Goal: Check status: Check status

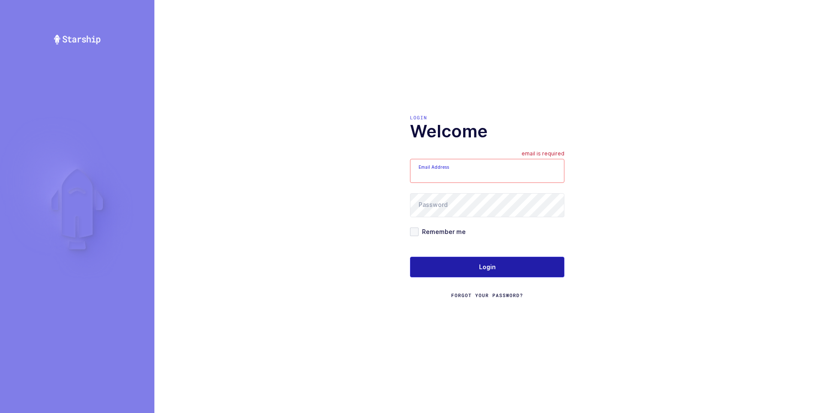
type input "ezra@janustrade.com"
click at [485, 263] on span "Login" at bounding box center [487, 267] width 17 height 9
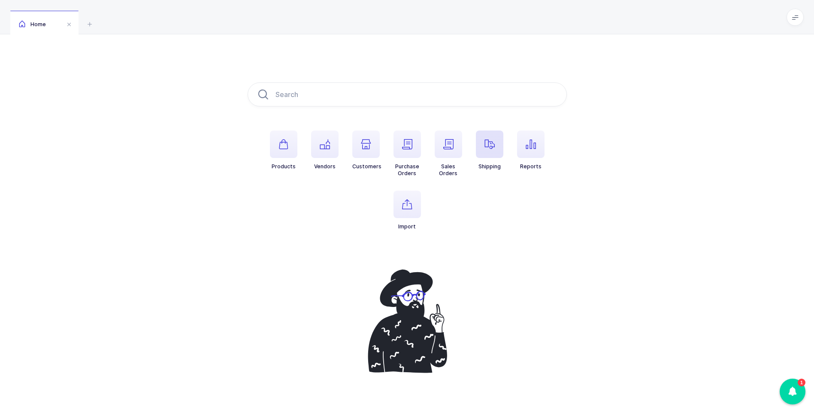
click at [485, 148] on icon "button" at bounding box center [489, 144] width 10 height 10
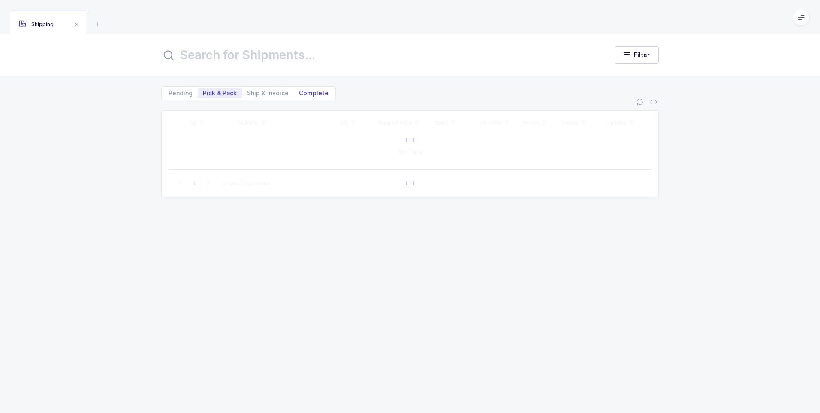
click at [307, 95] on span "Complete" at bounding box center [314, 93] width 30 height 6
click at [299, 94] on input "Complete" at bounding box center [297, 91] width 6 height 6
radio input "true"
radio input "false"
click at [259, 57] on input "text" at bounding box center [379, 55] width 436 height 21
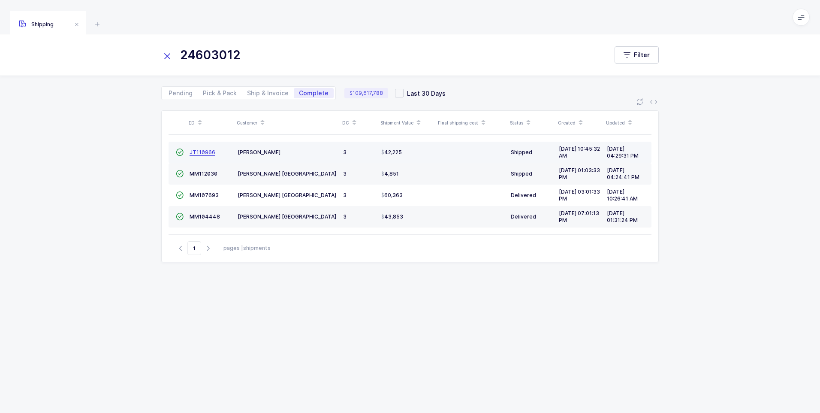
type input "24603012"
click at [191, 153] on span "JT110966" at bounding box center [203, 152] width 26 height 6
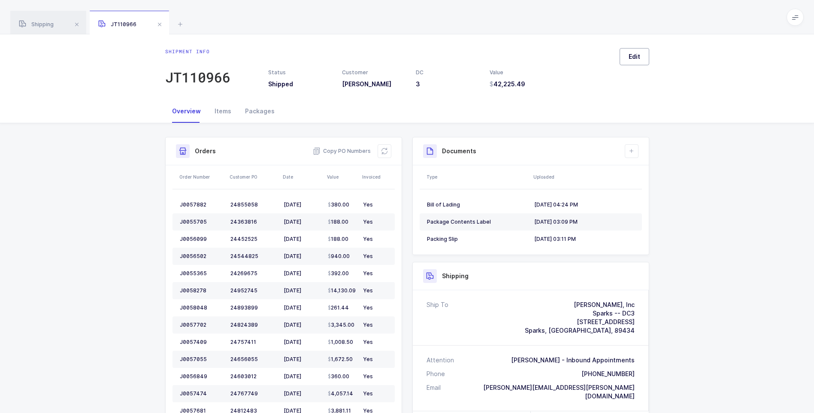
click at [632, 60] on span "Edit" at bounding box center [635, 56] width 12 height 9
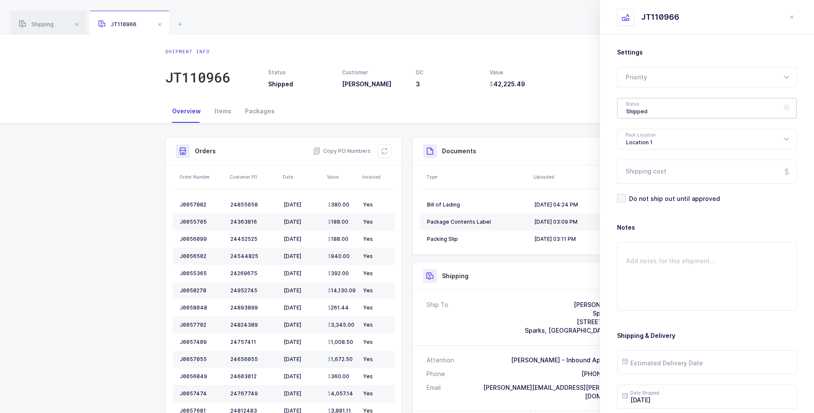
click at [641, 106] on div "Shipped" at bounding box center [707, 108] width 180 height 21
click at [636, 187] on span "Delivered" at bounding box center [640, 187] width 29 height 7
type input "Delivered"
click at [656, 169] on input "Shipping cost" at bounding box center [707, 172] width 180 height 24
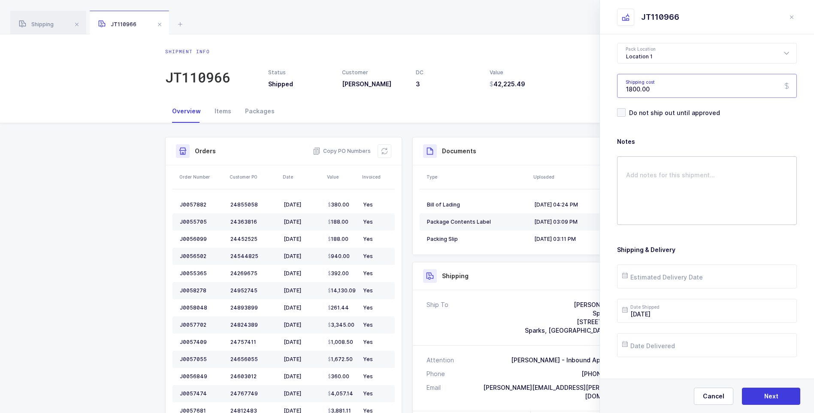
scroll to position [99, 0]
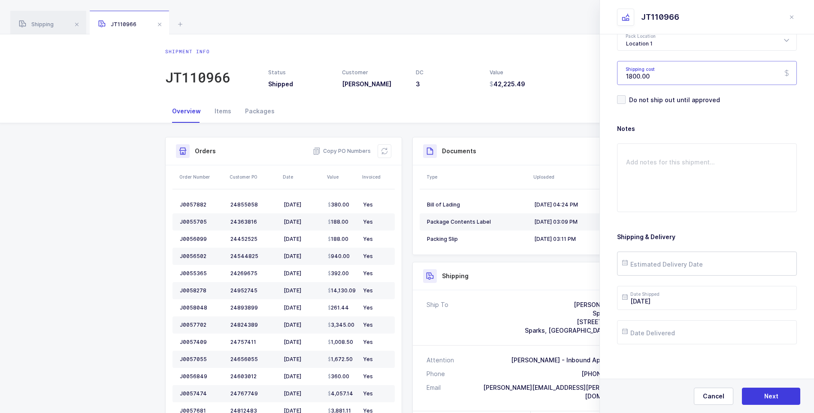
type input "1800.00"
click at [726, 262] on input "text" at bounding box center [707, 263] width 180 height 24
click at [724, 148] on span "5" at bounding box center [722, 150] width 10 height 10
type input "[DATE]"
click at [689, 338] on input "text" at bounding box center [707, 332] width 180 height 24
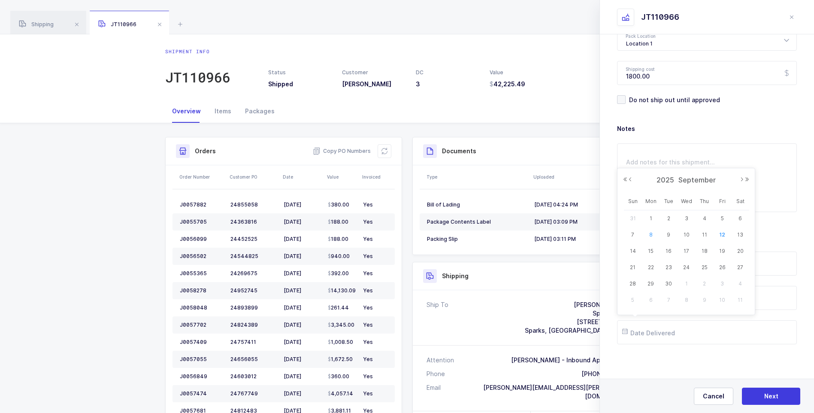
click at [650, 236] on span "8" at bounding box center [651, 235] width 10 height 10
type input "[DATE]"
click at [761, 395] on button "Next" at bounding box center [771, 395] width 58 height 17
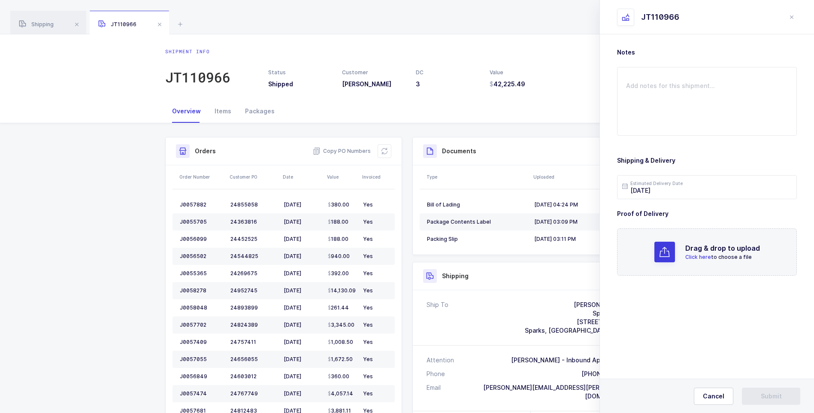
click at [706, 255] on span "Click here" at bounding box center [698, 257] width 26 height 6
click at [772, 392] on span "Submit" at bounding box center [771, 396] width 21 height 9
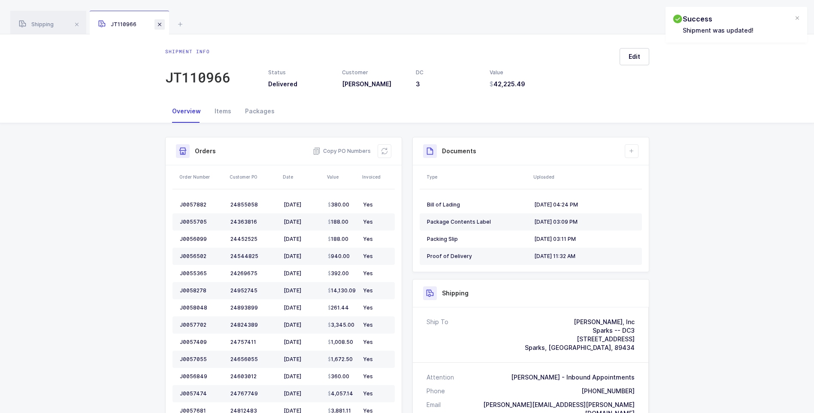
click at [162, 23] on span at bounding box center [159, 24] width 10 height 10
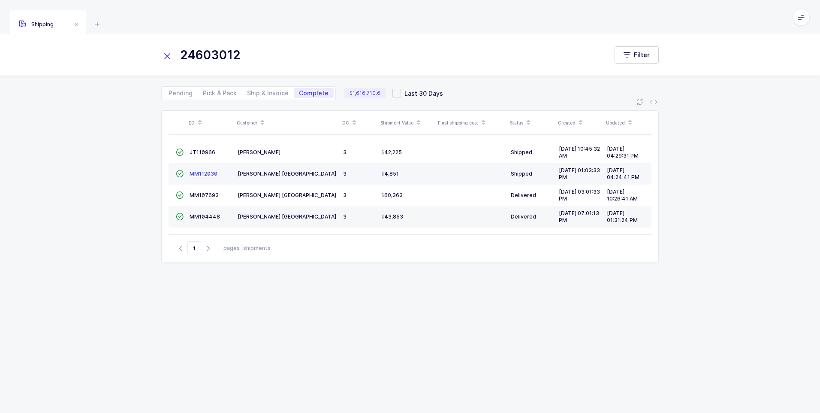
click at [211, 170] on span "MM112030" at bounding box center [204, 173] width 28 height 6
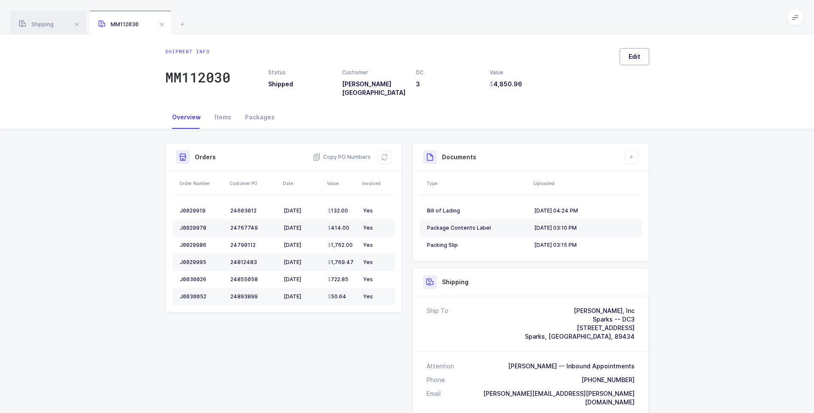
click at [635, 56] on span "Edit" at bounding box center [635, 56] width 12 height 9
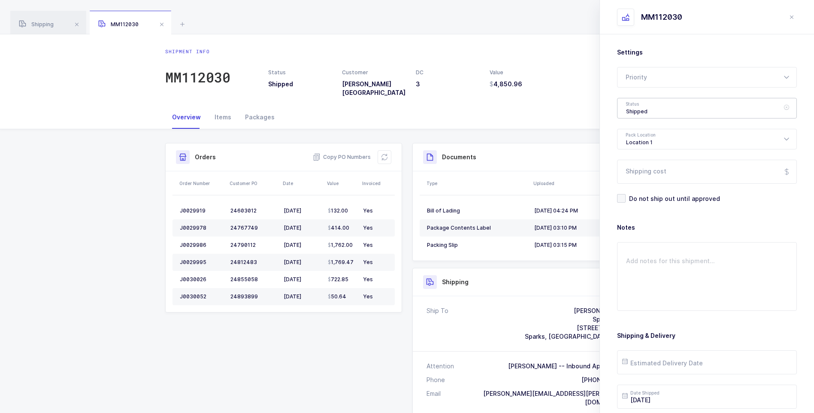
click at [643, 109] on div "Shipped" at bounding box center [707, 108] width 180 height 21
click at [644, 184] on span "Delivered" at bounding box center [640, 187] width 29 height 7
type input "Delivered"
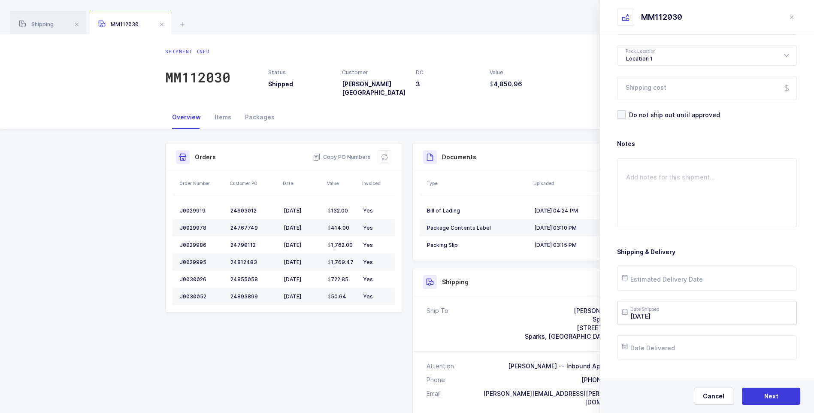
scroll to position [99, 0]
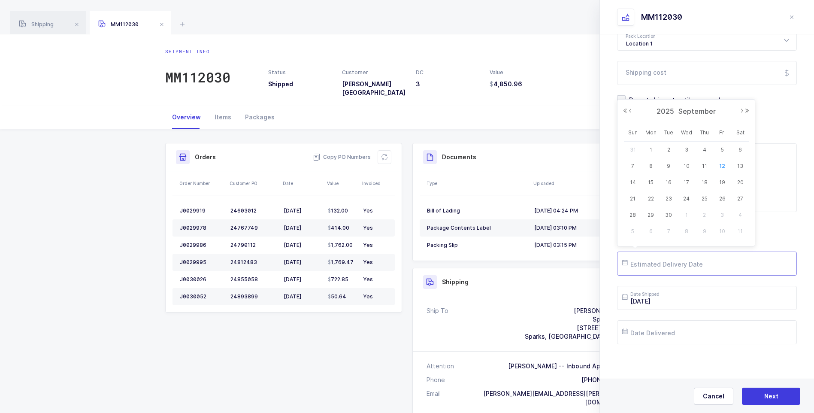
click at [652, 263] on input "text" at bounding box center [707, 263] width 180 height 24
click at [722, 149] on span "5" at bounding box center [722, 150] width 10 height 10
type input "[DATE]"
click at [668, 331] on input "text" at bounding box center [707, 332] width 180 height 24
click at [653, 233] on span "8" at bounding box center [651, 235] width 10 height 10
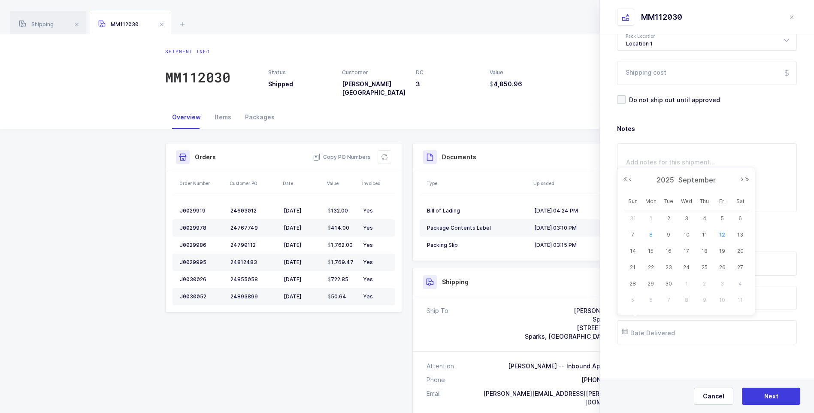
type input "[DATE]"
click at [768, 397] on span "Next" at bounding box center [771, 396] width 14 height 9
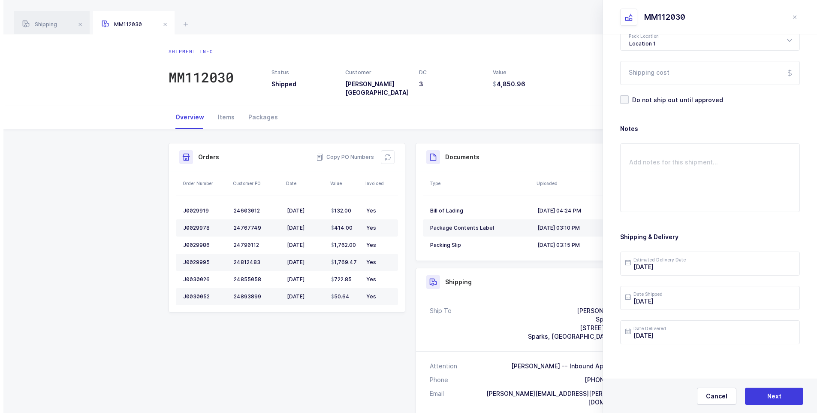
scroll to position [0, 0]
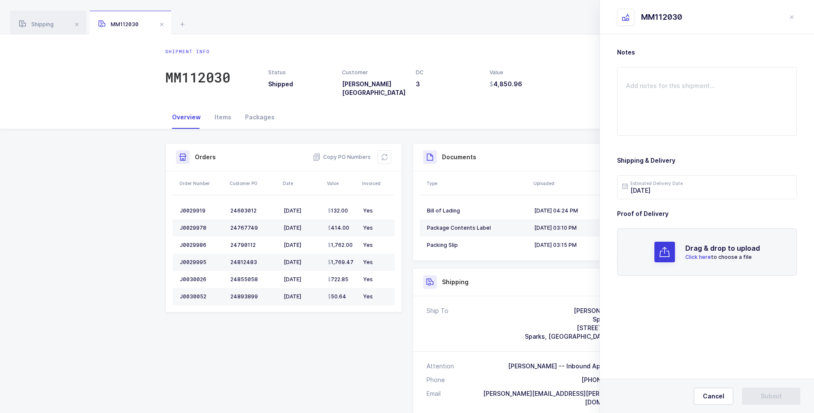
click at [692, 253] on p "Click here to choose a file" at bounding box center [722, 257] width 75 height 8
drag, startPoint x: 763, startPoint y: 392, endPoint x: 644, endPoint y: 371, distance: 121.0
click at [756, 391] on button "Submit" at bounding box center [771, 395] width 58 height 17
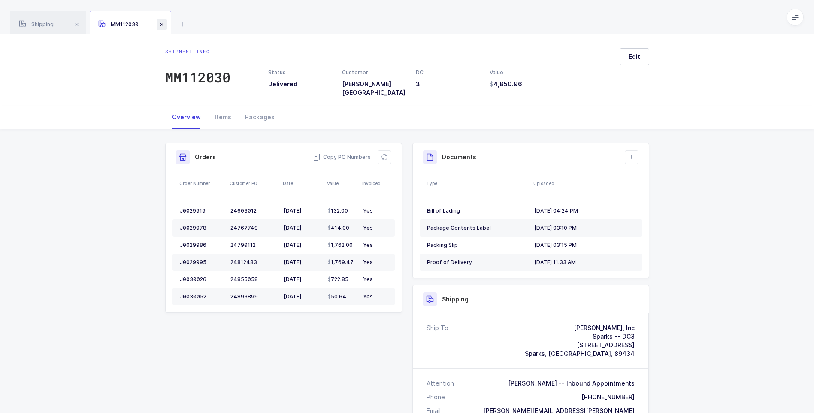
click at [163, 24] on span at bounding box center [162, 24] width 10 height 10
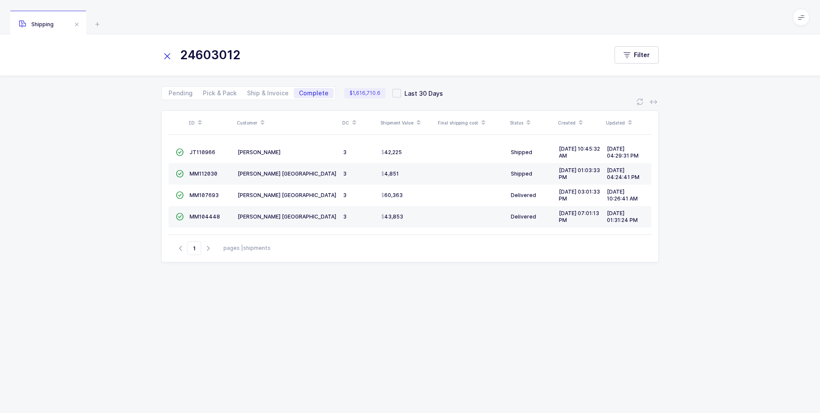
click at [168, 52] on icon at bounding box center [167, 56] width 12 height 12
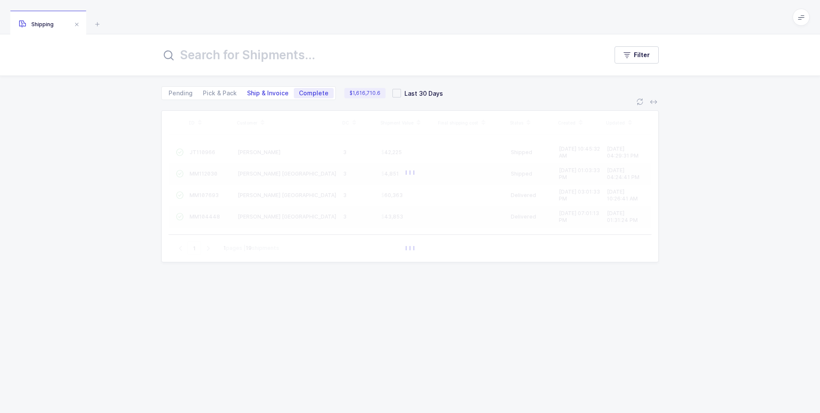
click at [259, 94] on span "Ship & Invoice" at bounding box center [268, 93] width 42 height 6
click at [248, 94] on input "Ship & Invoice" at bounding box center [245, 91] width 6 height 6
radio input "true"
radio input "false"
